Goal: Information Seeking & Learning: Learn about a topic

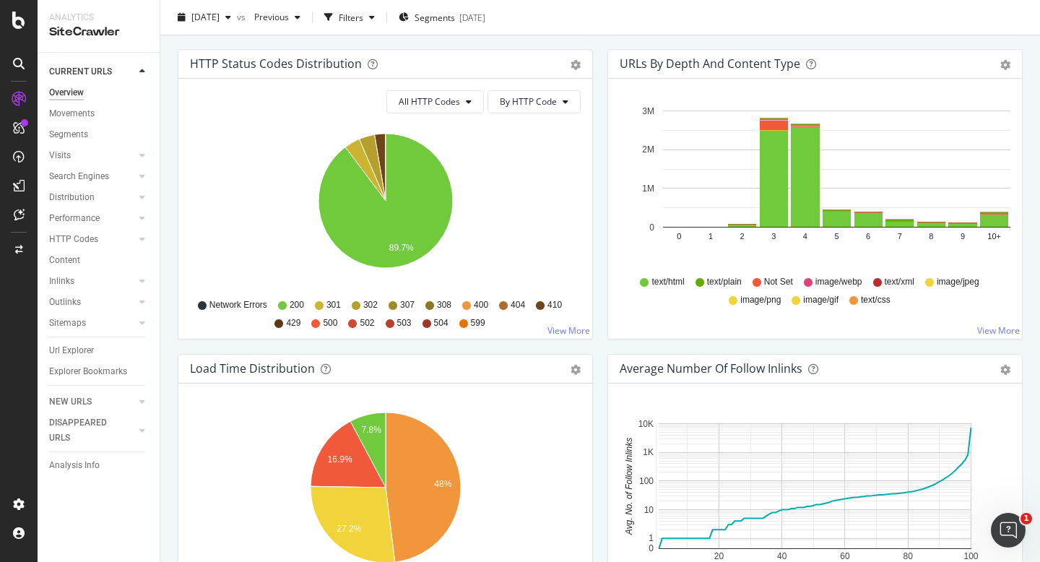
scroll to position [774, 0]
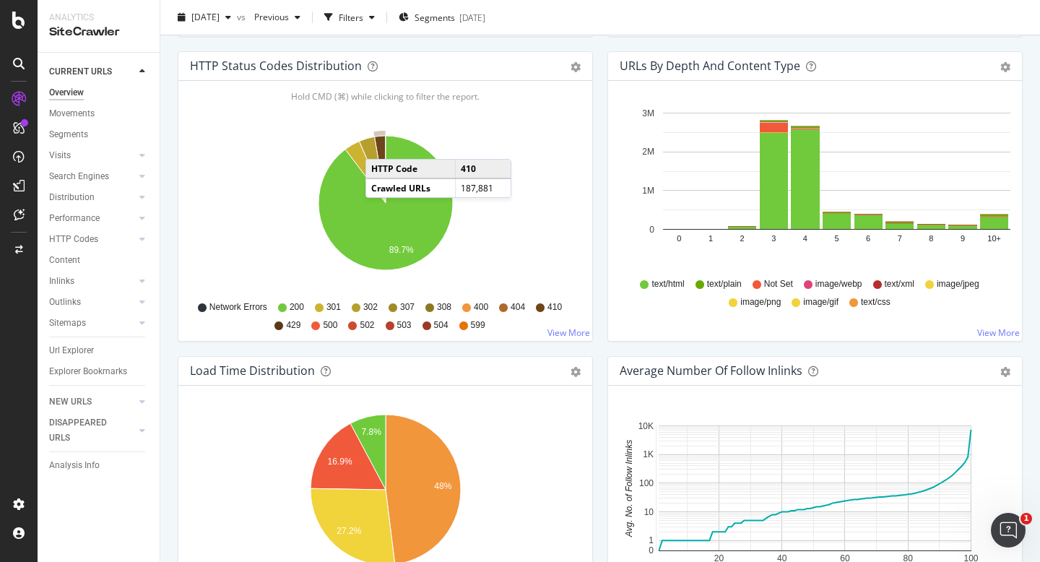
click at [380, 144] on icon "A chart." at bounding box center [380, 169] width 12 height 67
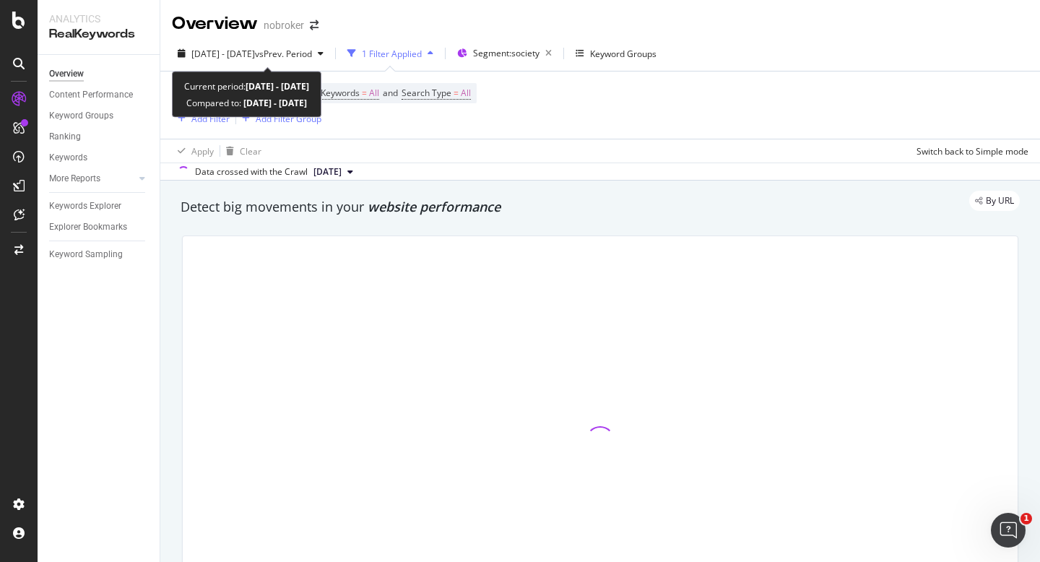
click at [236, 67] on div "2025 Sep. 1st - Sep. 5th vs Prev. Period 1 Filter Applied Segment: society Keyw…" at bounding box center [599, 56] width 879 height 29
click at [240, 55] on span "2025 Sep. 1st - Sep. 5th" at bounding box center [223, 54] width 64 height 12
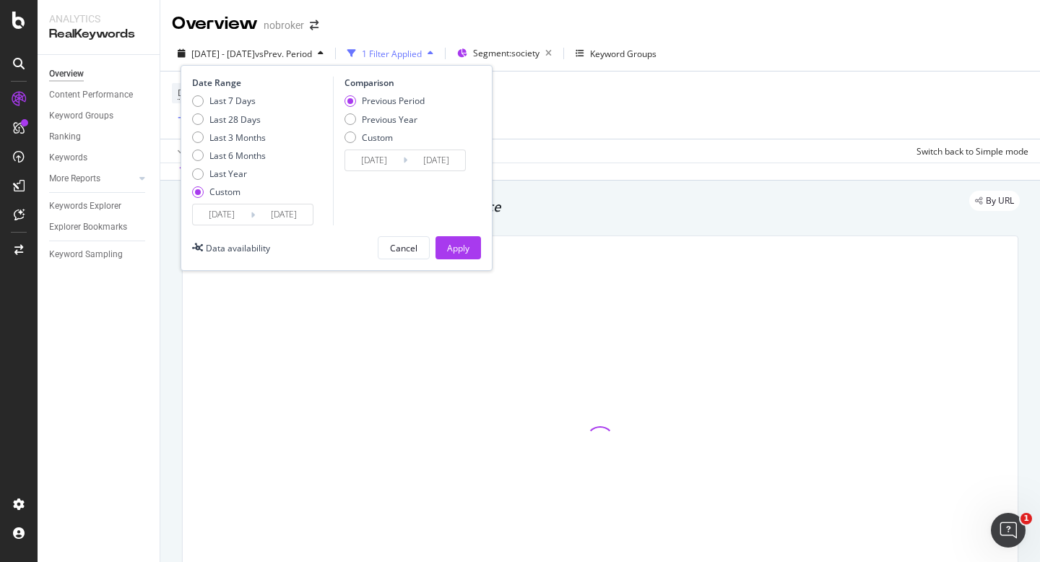
click at [217, 208] on input "[DATE]" at bounding box center [222, 214] width 58 height 20
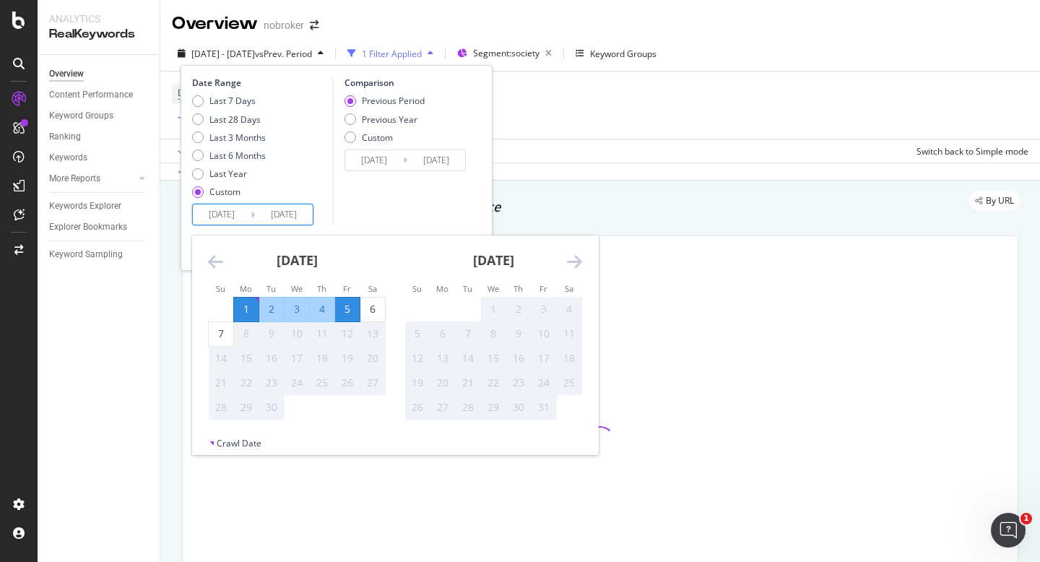
click at [251, 310] on div "1" at bounding box center [246, 309] width 25 height 14
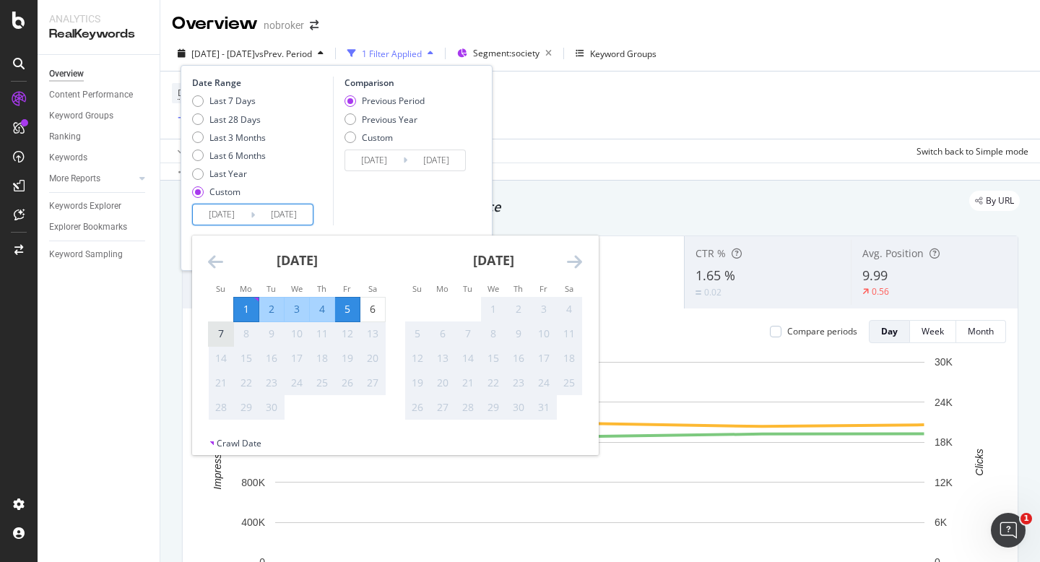
click at [217, 344] on div "7" at bounding box center [221, 334] width 25 height 24
type input "[DATE]"
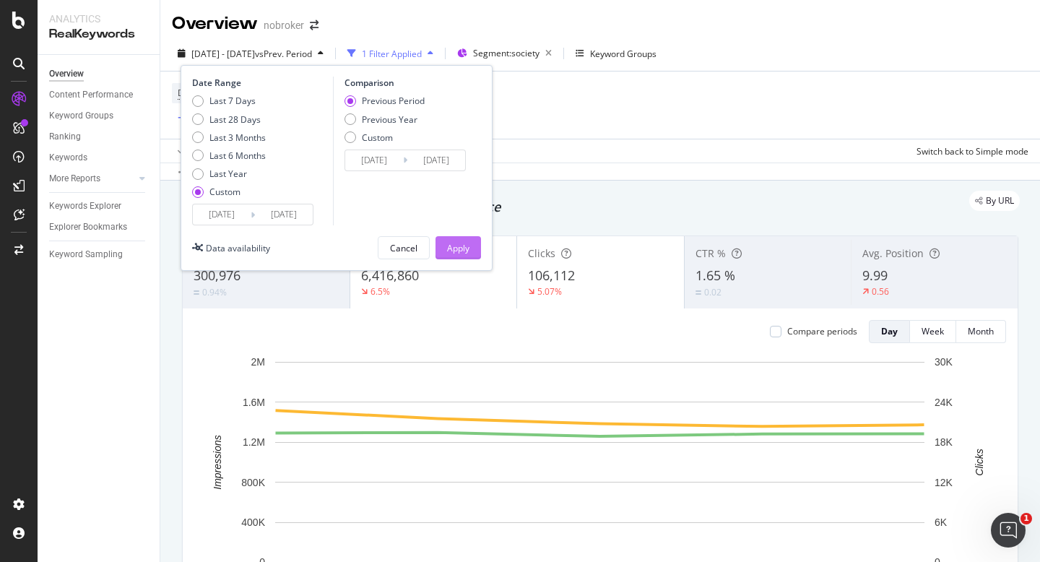
click at [452, 249] on div "Apply" at bounding box center [458, 248] width 22 height 12
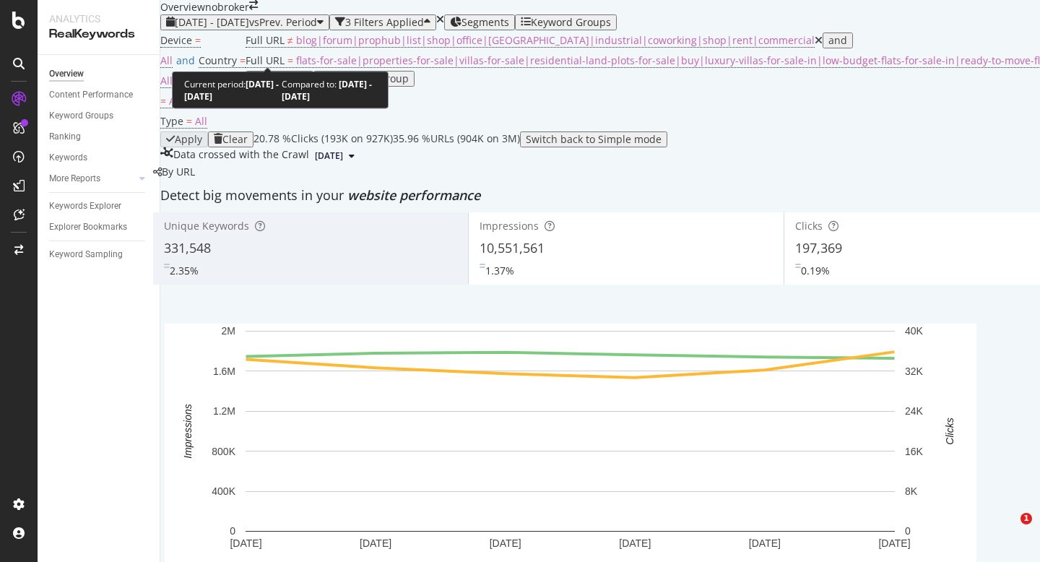
click at [237, 29] on span "2025 Sep. 1st - Sep. 6th" at bounding box center [212, 22] width 74 height 14
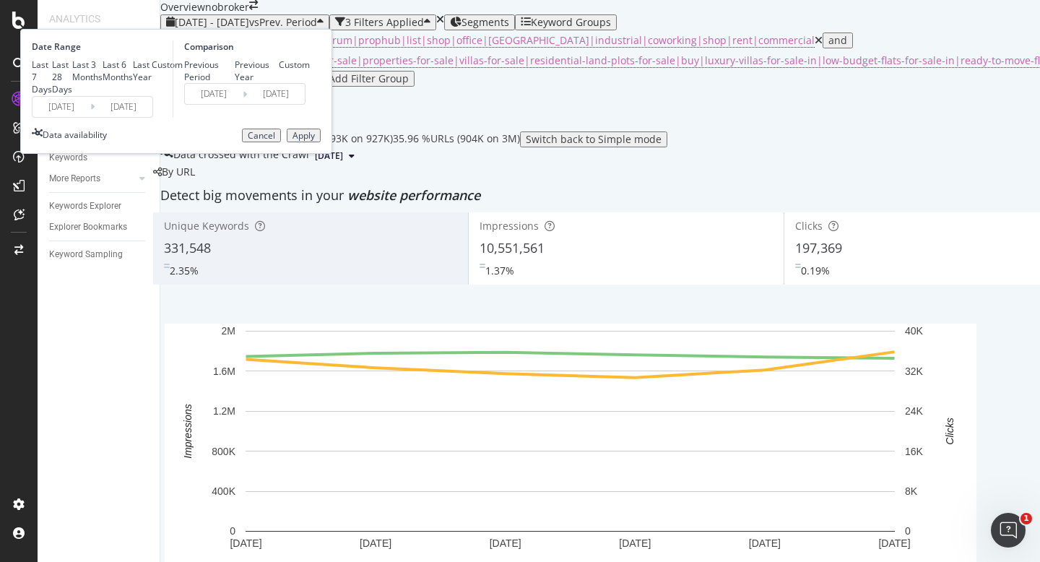
click at [90, 117] on input "[DATE]" at bounding box center [61, 107] width 58 height 20
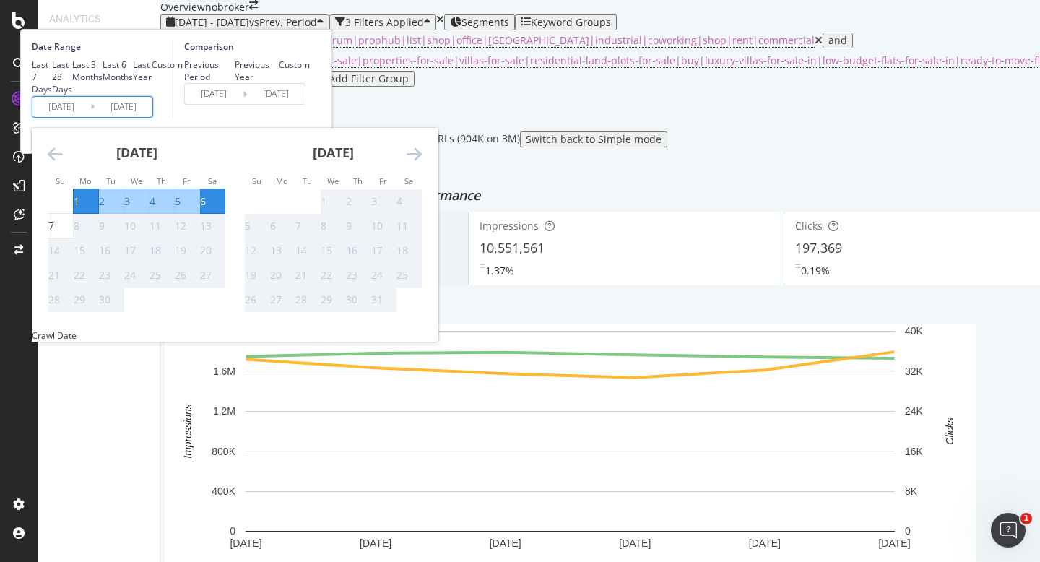
click at [79, 209] on div "1" at bounding box center [77, 201] width 6 height 14
click at [73, 233] on div "7" at bounding box center [60, 226] width 25 height 14
type input "[DATE]"
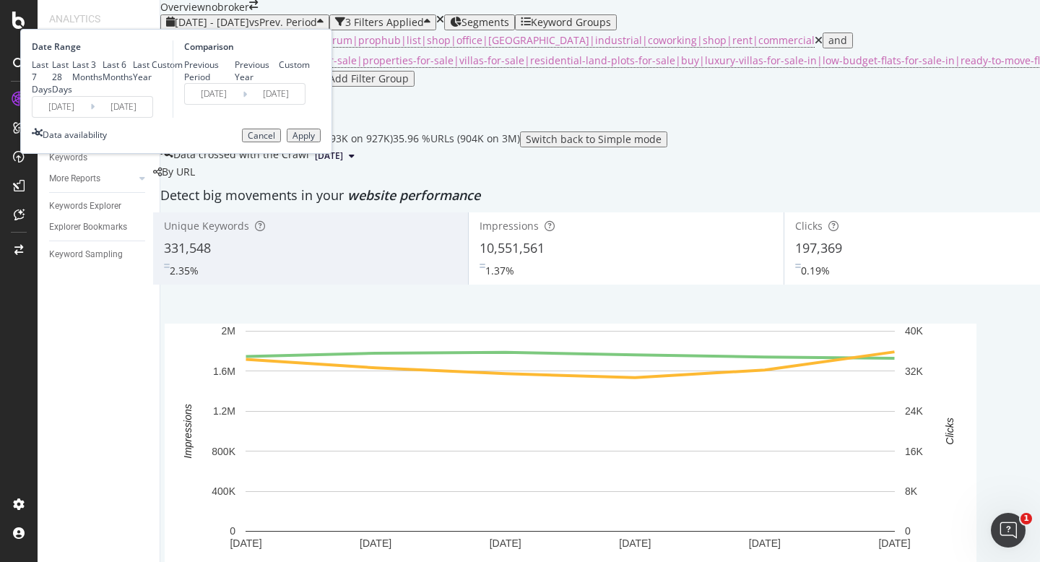
click at [332, 154] on div "Date Range Last 7 Days Last 28 Days Last 3 Months Last 6 Months Last Year Custo…" at bounding box center [176, 91] width 312 height 125
click at [315, 141] on div "Apply" at bounding box center [303, 136] width 22 height 10
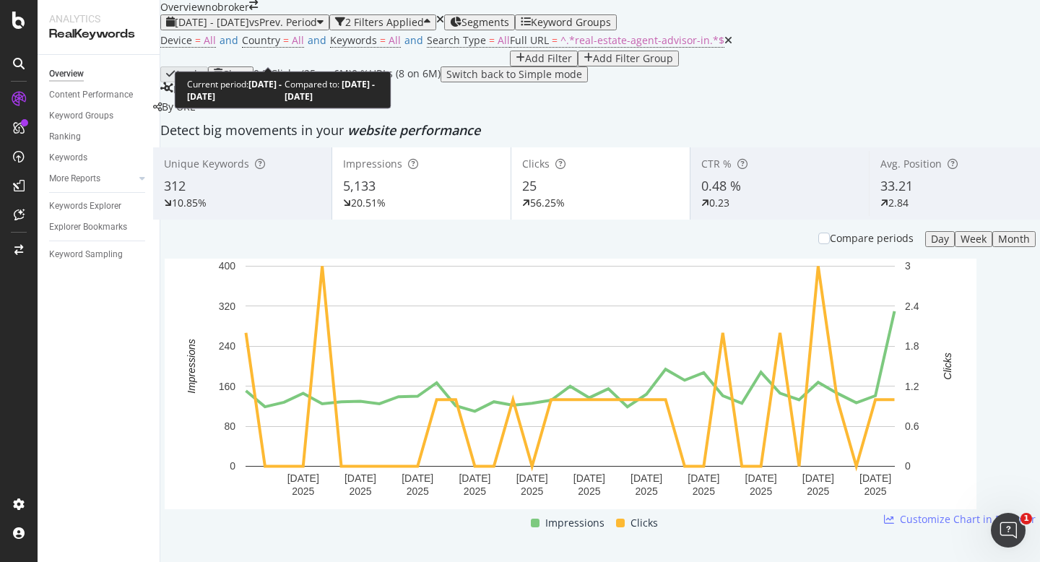
click at [240, 29] on span "[DATE] - [DATE]" at bounding box center [212, 22] width 74 height 14
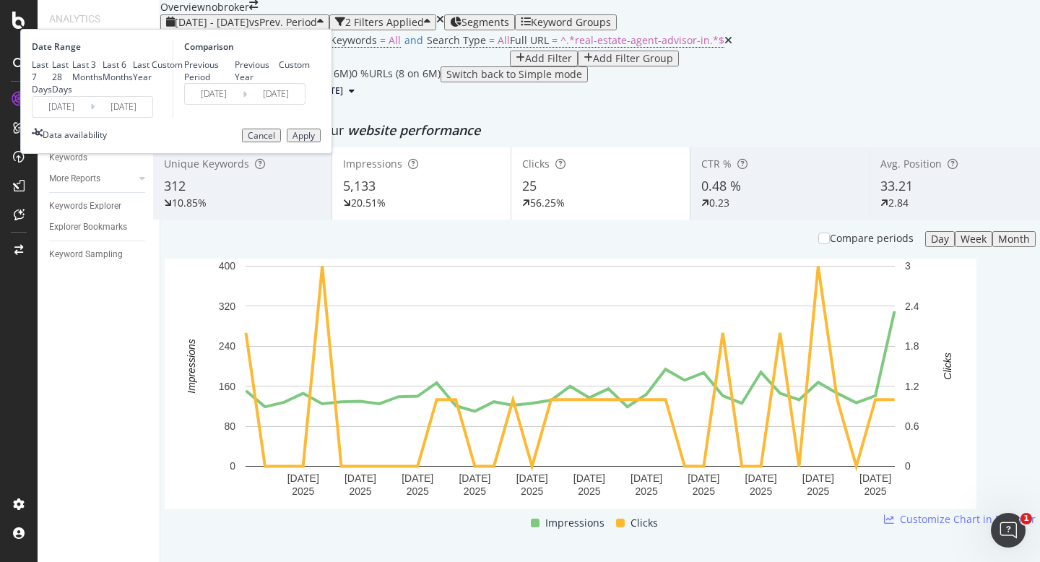
click at [90, 117] on input "[DATE]" at bounding box center [61, 107] width 58 height 20
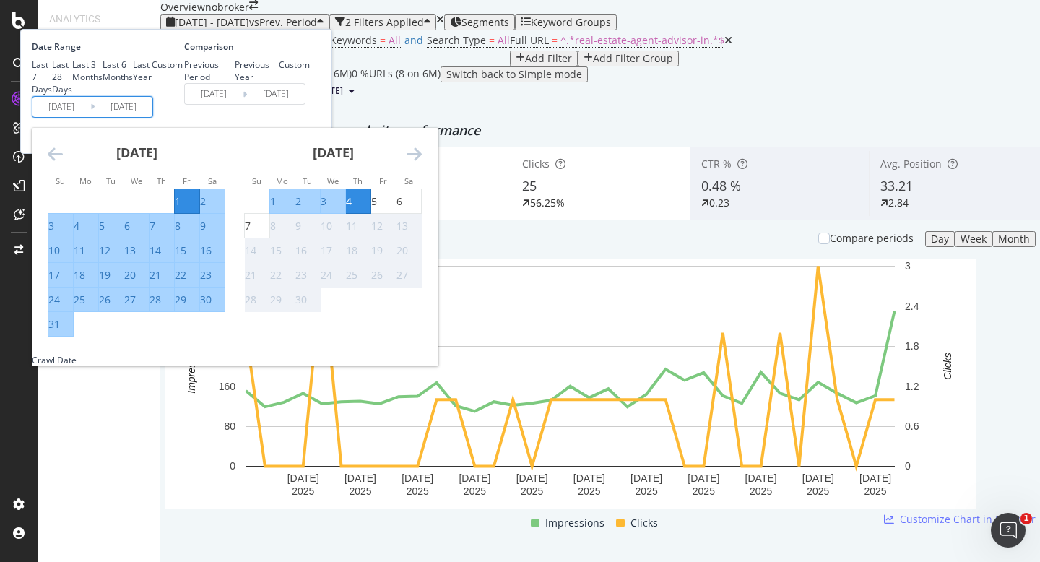
click at [276, 209] on div "1" at bounding box center [273, 201] width 6 height 14
type input "[DATE]"
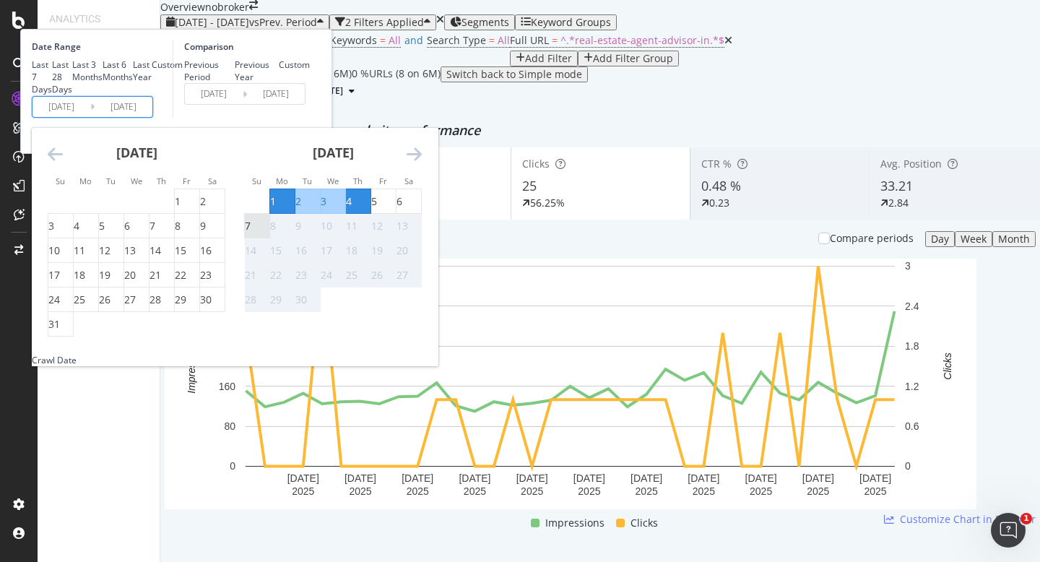
click at [251, 233] on div "7" at bounding box center [248, 226] width 6 height 14
type input "[DATE]"
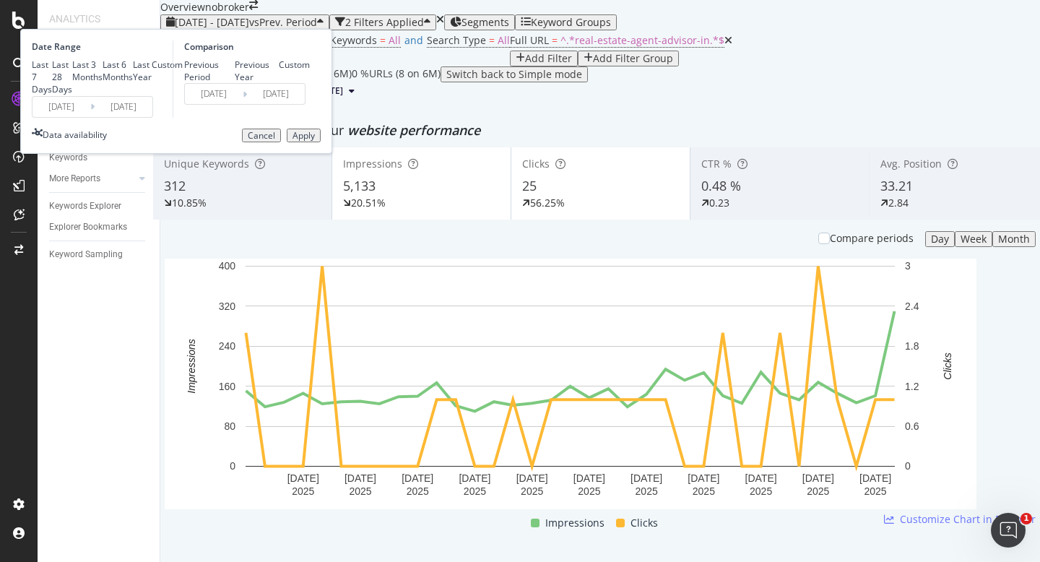
click at [315, 141] on div "Apply" at bounding box center [303, 136] width 22 height 10
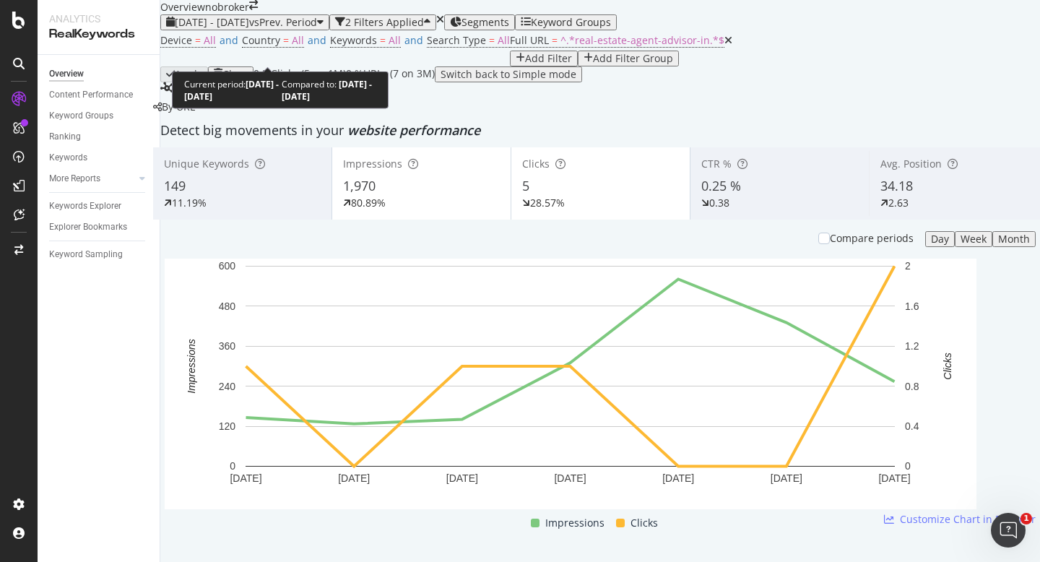
click at [231, 29] on span "[DATE] - [DATE]" at bounding box center [212, 22] width 74 height 14
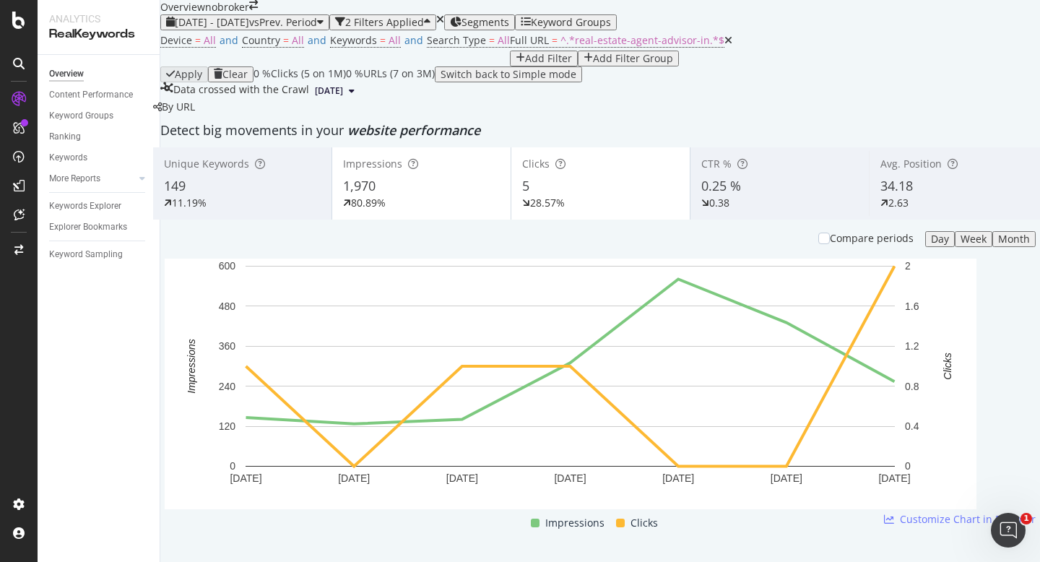
click at [701, 66] on div "Device = All and Country = All and Keywords = All and Search Type = All Full UR…" at bounding box center [599, 48] width 879 height 36
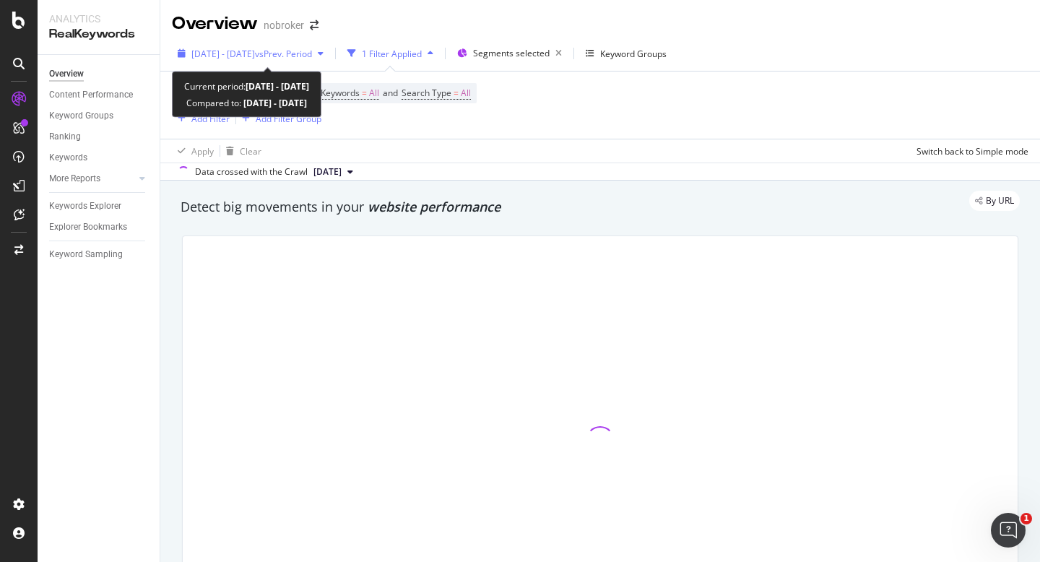
click at [255, 53] on span "[DATE] - [DATE]" at bounding box center [223, 54] width 64 height 12
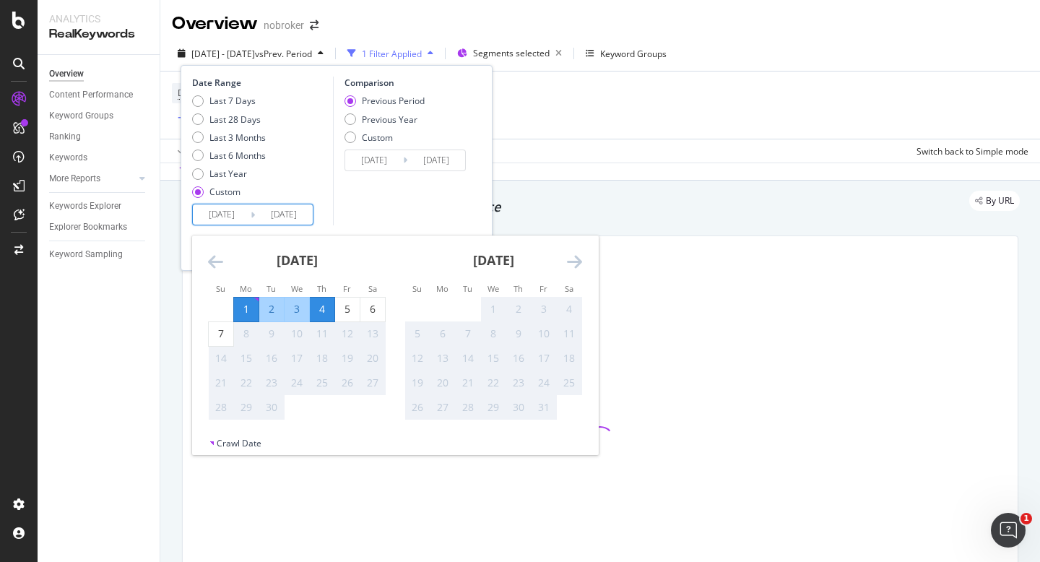
click at [212, 212] on input "[DATE]" at bounding box center [222, 214] width 58 height 20
click at [240, 305] on div "1" at bounding box center [246, 309] width 25 height 14
click at [219, 344] on div "7" at bounding box center [221, 334] width 25 height 24
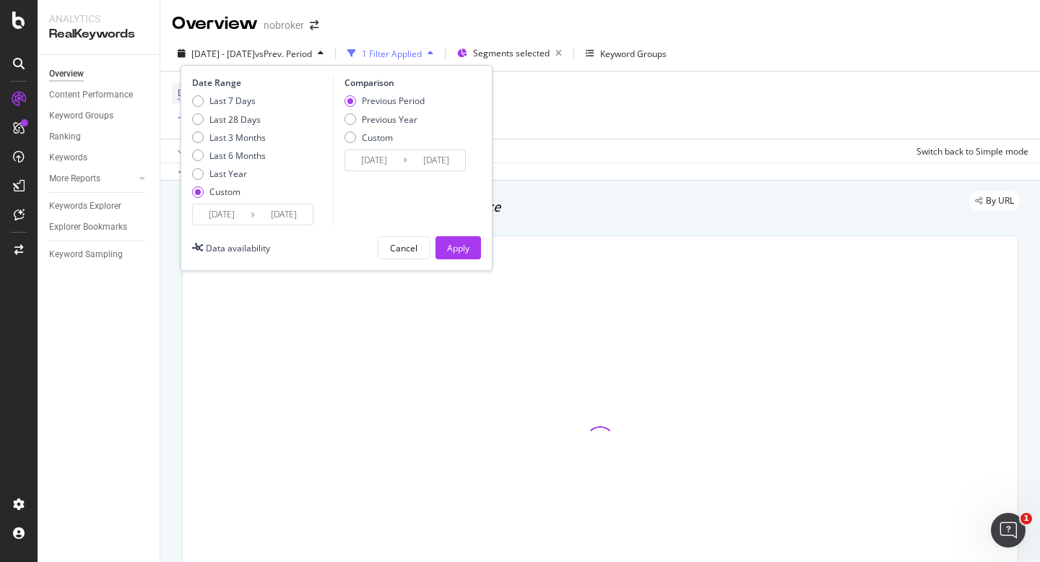
type input "[DATE]"
click at [477, 251] on button "Apply" at bounding box center [457, 247] width 45 height 23
click at [214, 217] on input "[DATE]" at bounding box center [222, 214] width 58 height 20
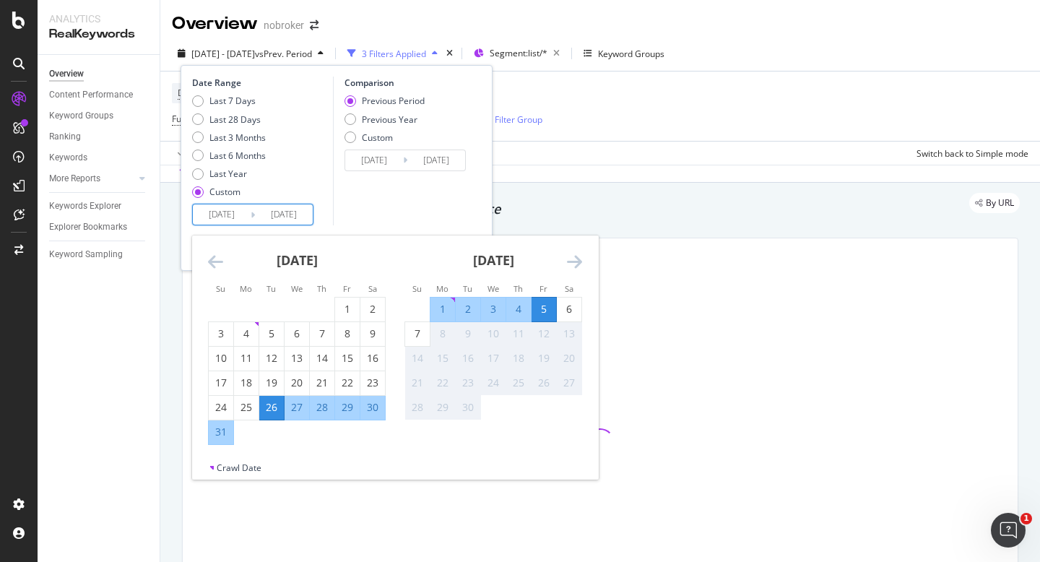
click at [441, 313] on div "1" at bounding box center [442, 309] width 25 height 14
type input "[DATE]"
type input "2025/08/27"
type input "2025/08/31"
click at [424, 342] on div "7" at bounding box center [417, 334] width 25 height 24
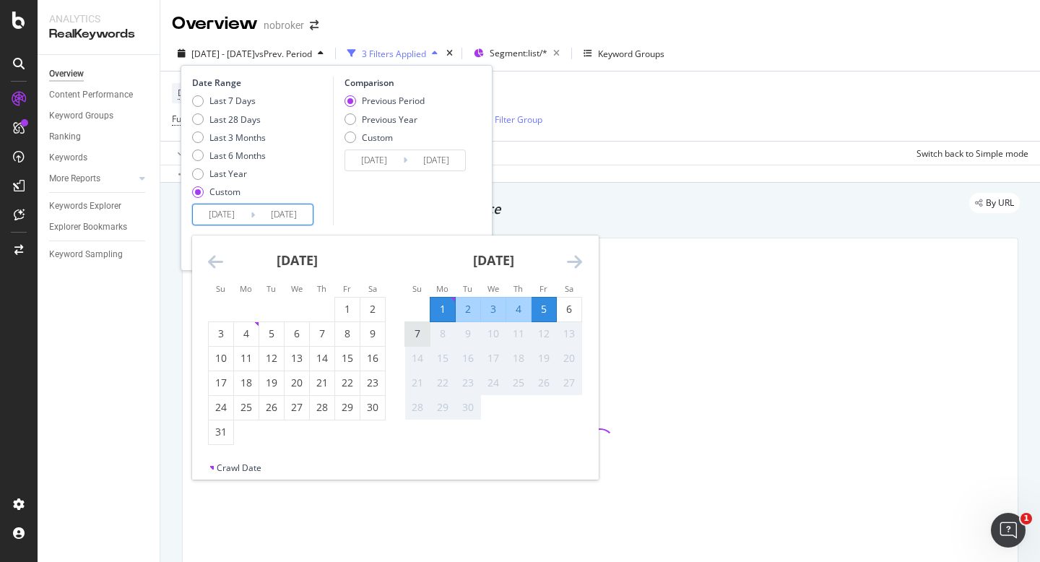
type input "2025/09/07"
type input "2025/08/25"
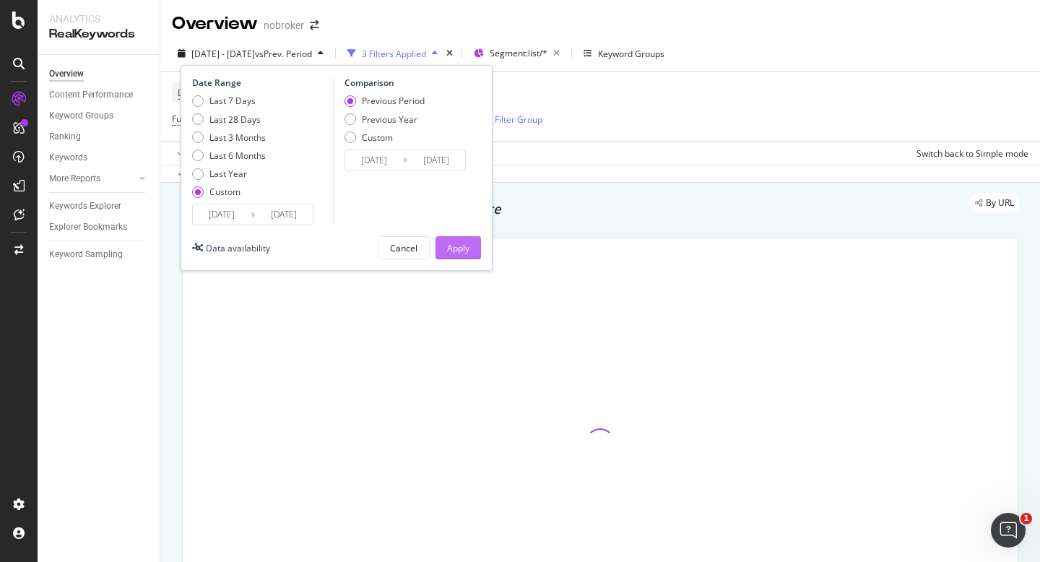
click at [445, 240] on button "Apply" at bounding box center [457, 247] width 45 height 23
